Goal: Task Accomplishment & Management: Manage account settings

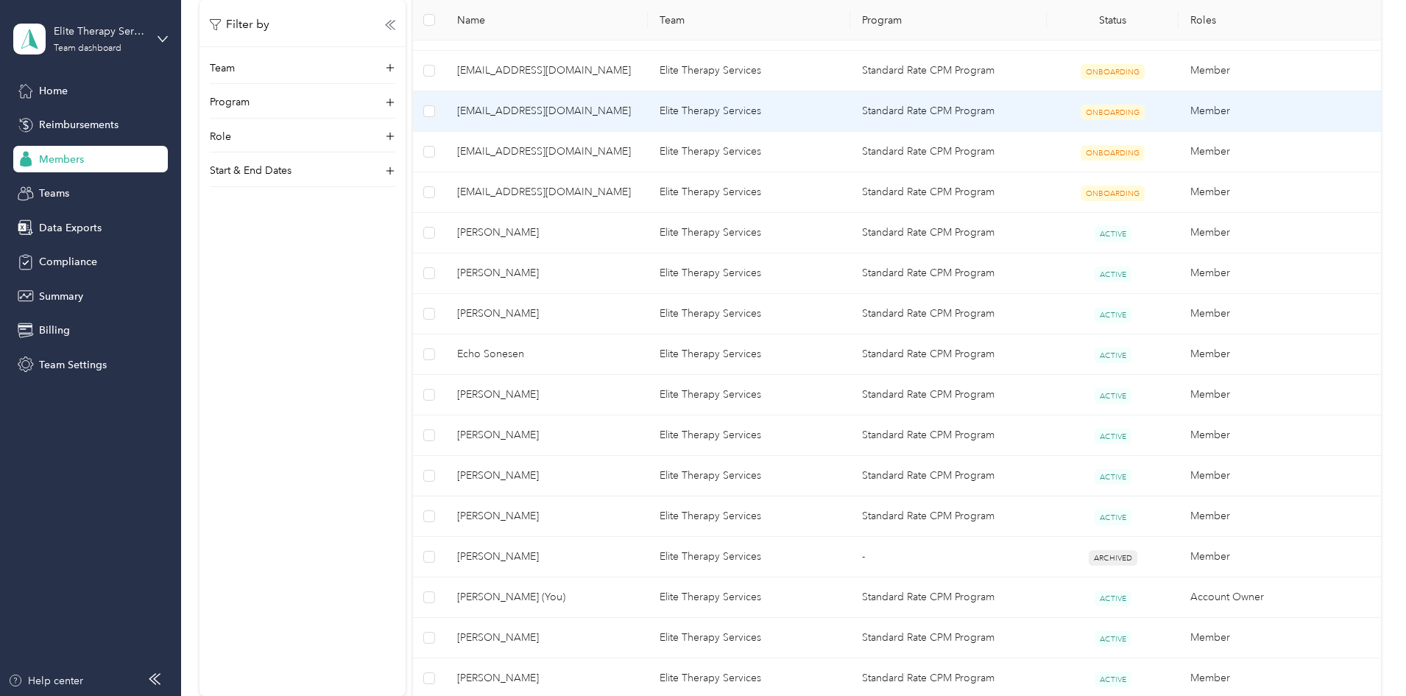
scroll to position [515, 0]
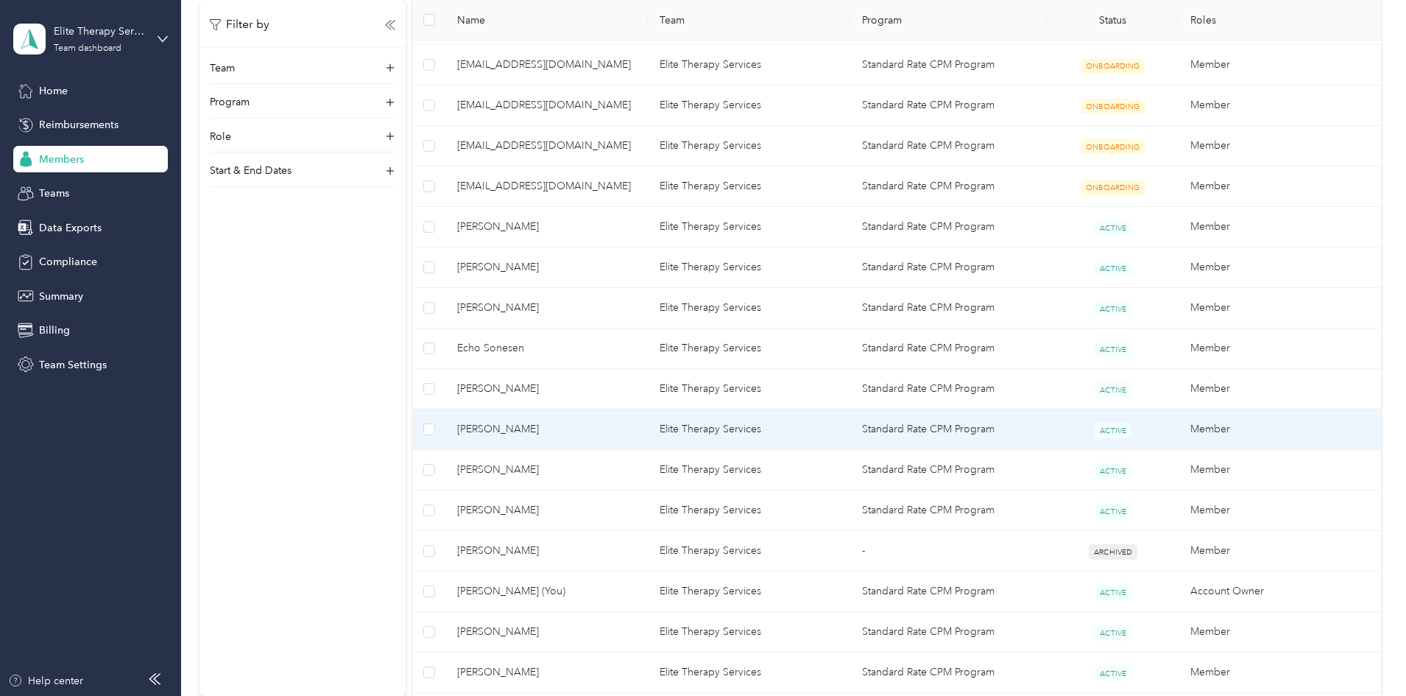
click at [590, 428] on span "[PERSON_NAME]" at bounding box center [546, 429] width 179 height 16
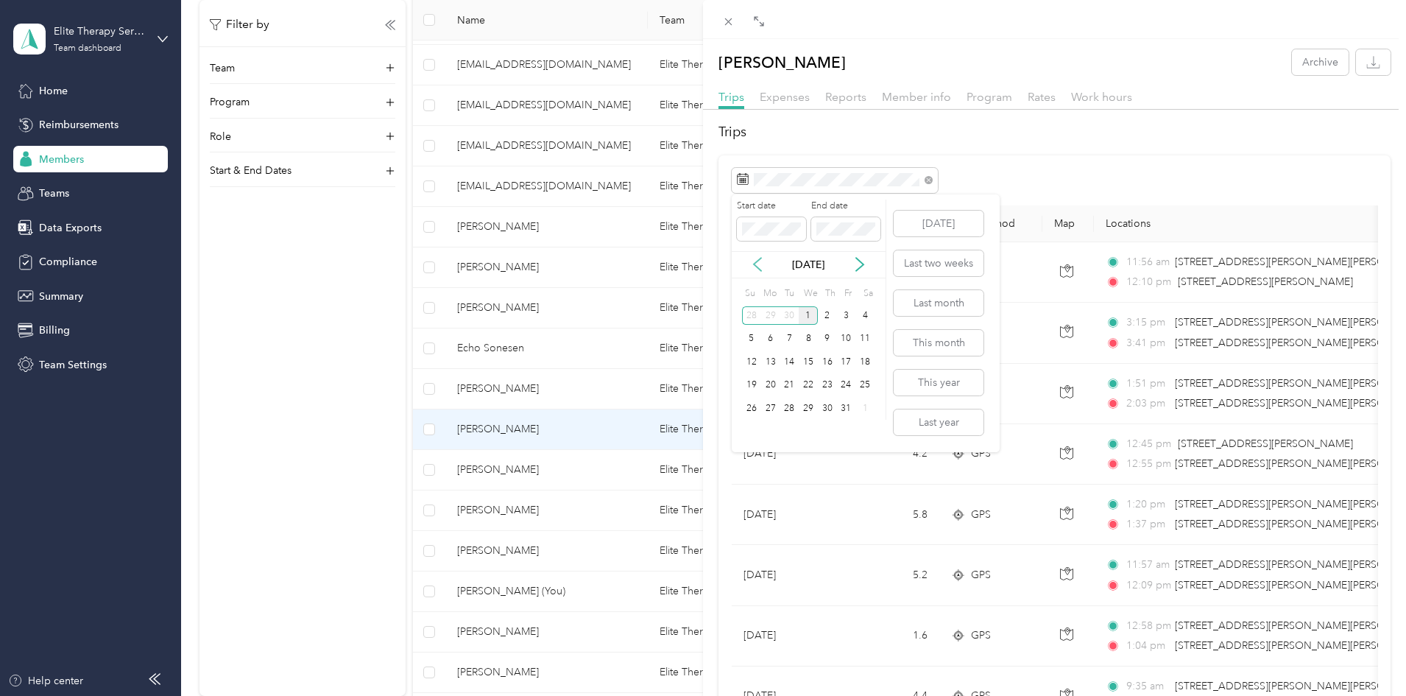
click at [754, 262] on icon at bounding box center [757, 264] width 15 height 15
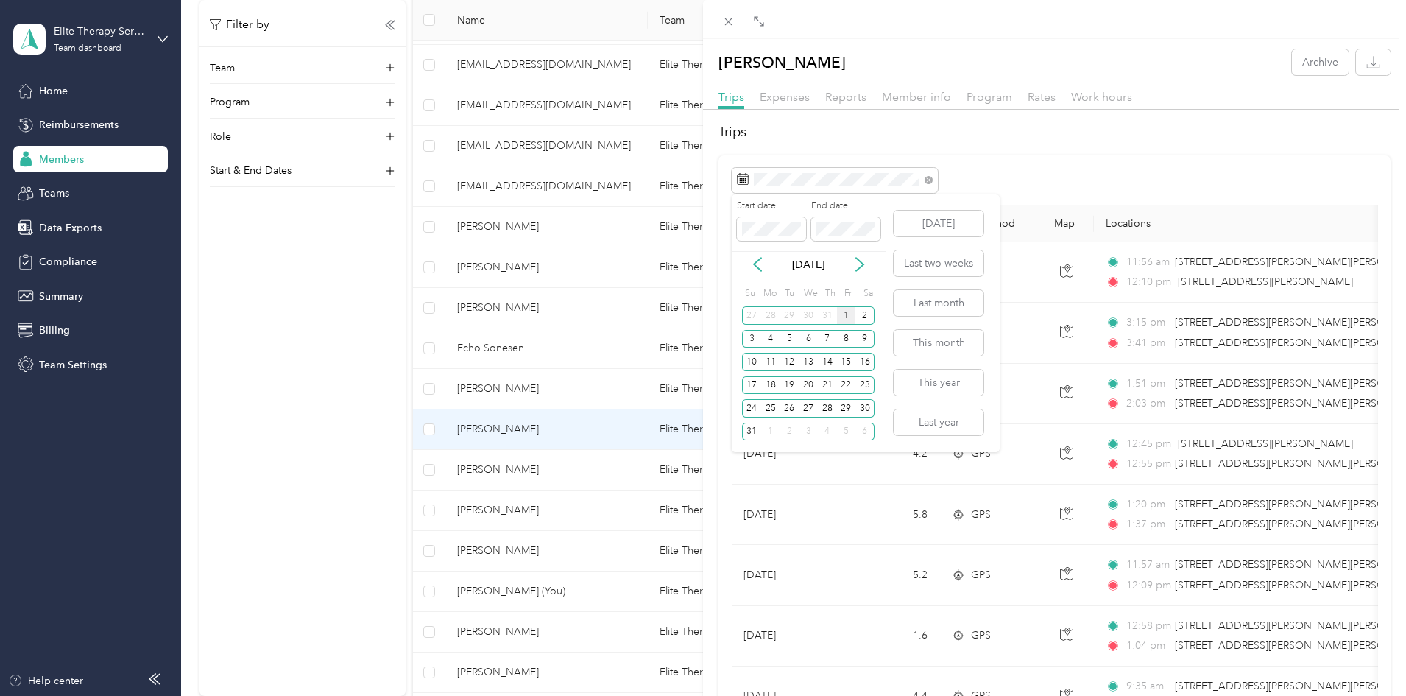
click at [846, 315] on div "1" at bounding box center [846, 315] width 19 height 18
click at [750, 429] on div "31" at bounding box center [751, 432] width 19 height 18
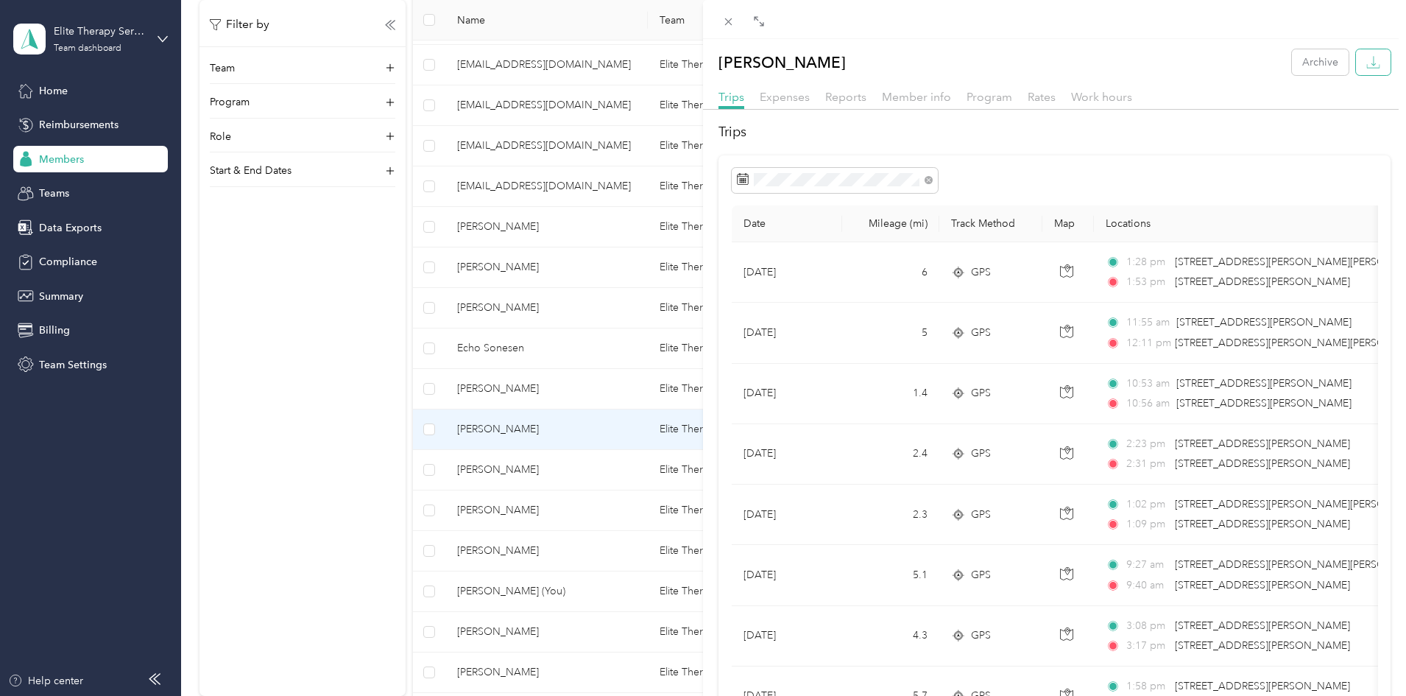
click at [1356, 61] on button "button" at bounding box center [1373, 62] width 35 height 26
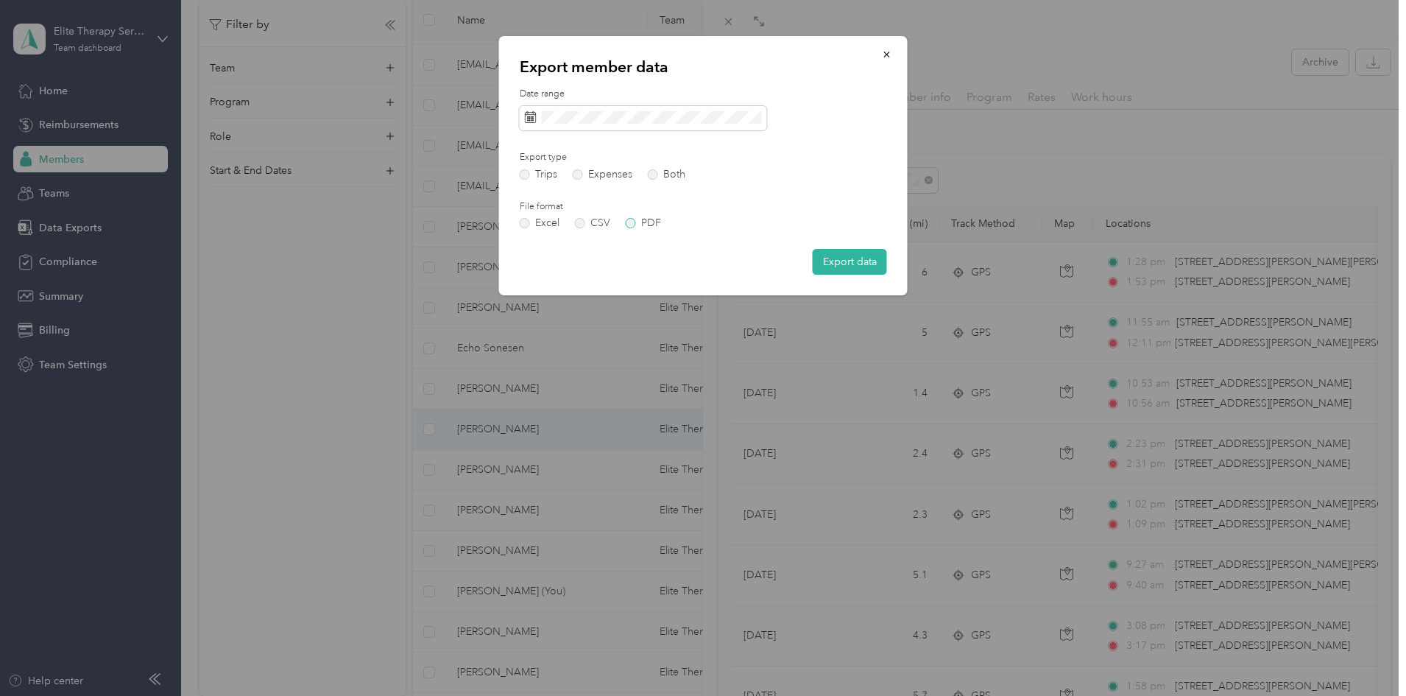
click at [636, 223] on label "PDF" at bounding box center [643, 223] width 35 height 10
click at [888, 50] on icon "button" at bounding box center [887, 54] width 10 height 10
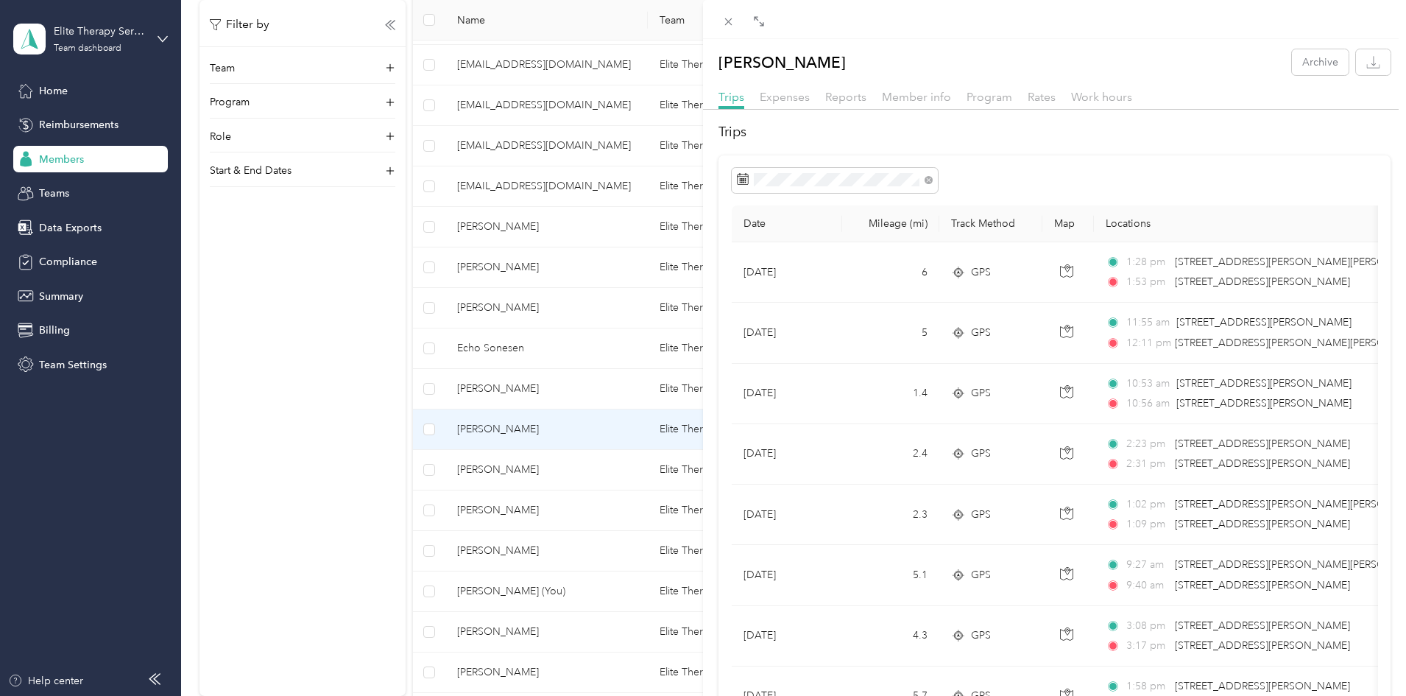
click at [855, 99] on span "Reports" at bounding box center [845, 97] width 41 height 14
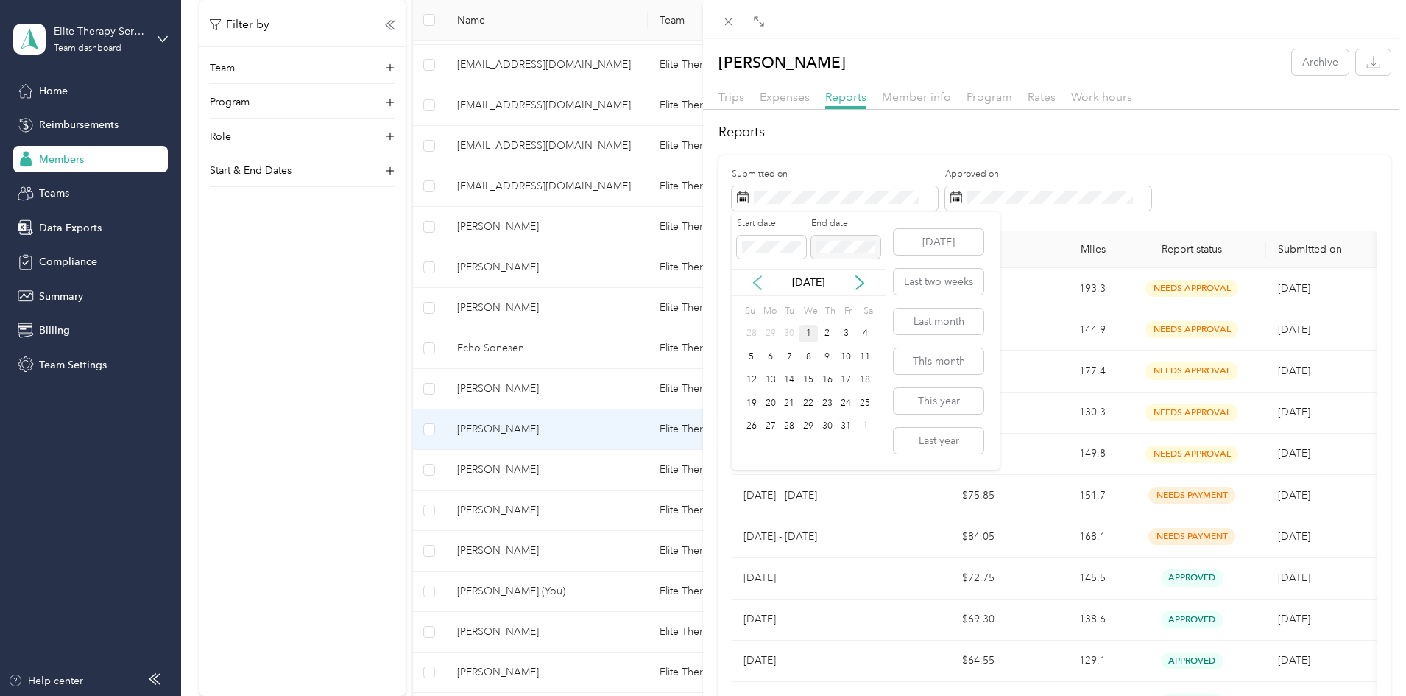
click at [753, 284] on icon at bounding box center [757, 282] width 15 height 15
click at [844, 332] on div "1" at bounding box center [846, 334] width 19 height 18
click at [747, 450] on div "31" at bounding box center [751, 449] width 19 height 18
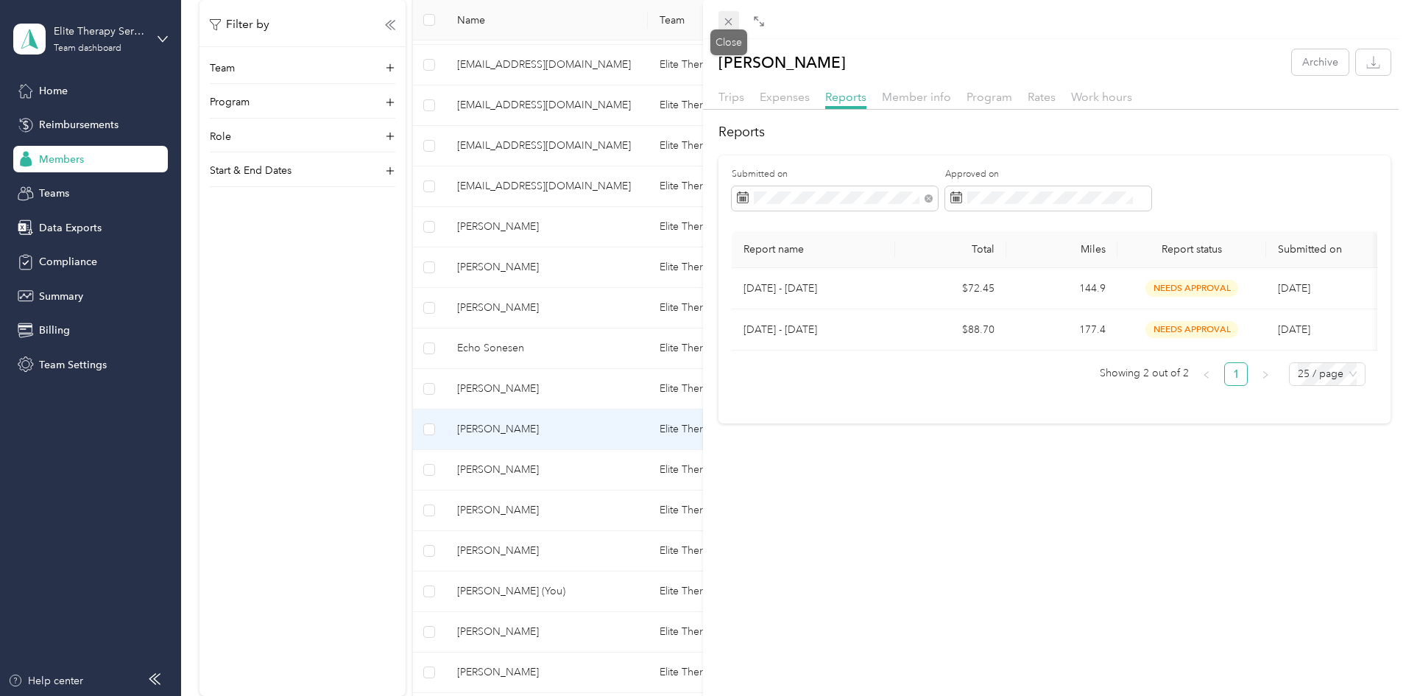
click at [728, 18] on icon at bounding box center [728, 21] width 13 height 13
